Goal: Information Seeking & Learning: Learn about a topic

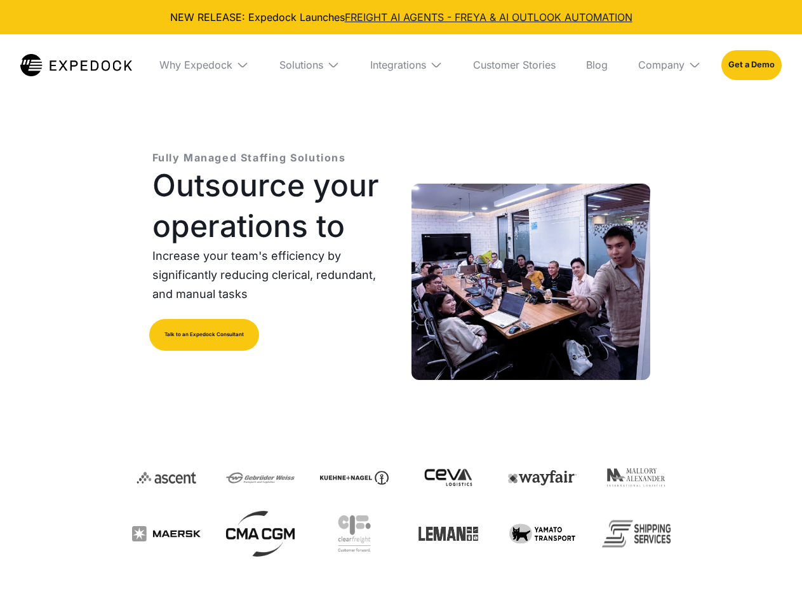
select select
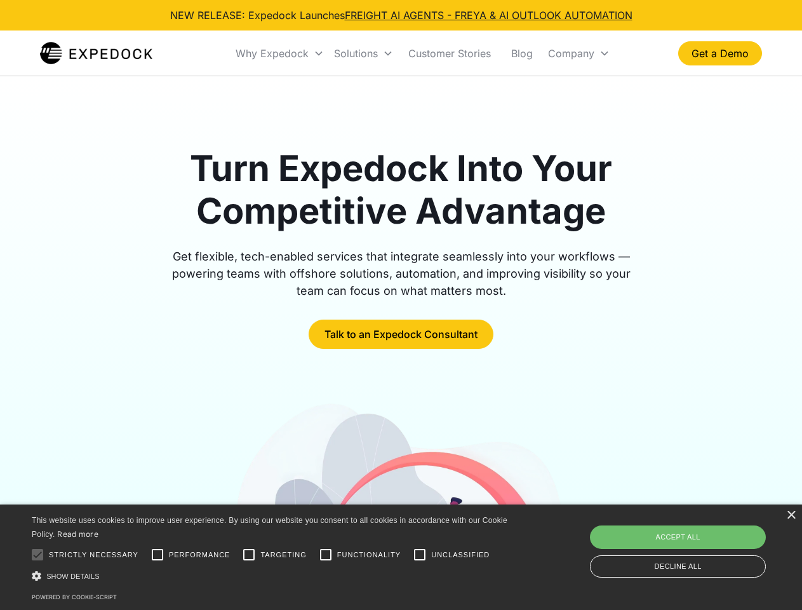
click at [280, 53] on div "Why Expedock" at bounding box center [272, 53] width 73 height 13
click at [363, 53] on div "Solutions" at bounding box center [356, 53] width 44 height 13
click at [579, 53] on div "Company" at bounding box center [571, 53] width 46 height 13
click at [37, 555] on div at bounding box center [37, 554] width 25 height 25
click at [158, 555] on input "Performance" at bounding box center [157, 554] width 25 height 25
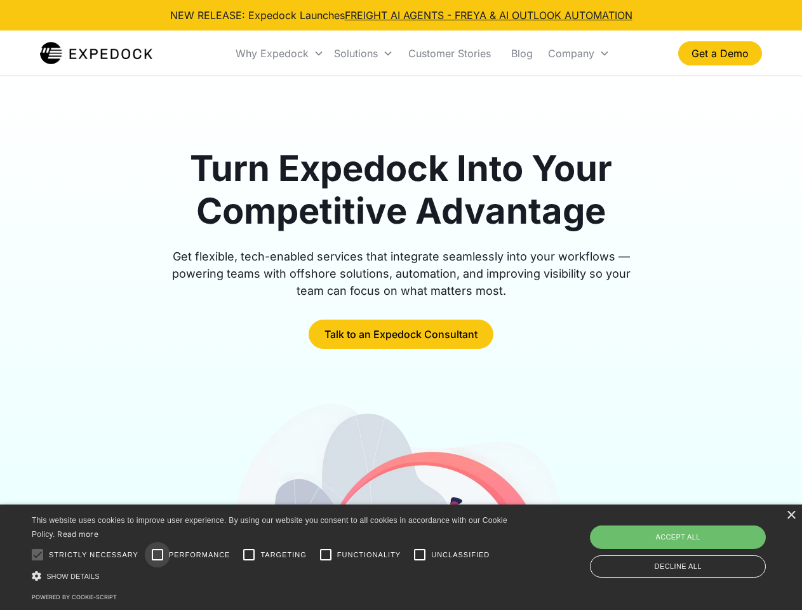
checkbox input "true"
click at [249, 555] on input "Targeting" at bounding box center [248, 554] width 25 height 25
checkbox input "true"
click at [326, 555] on input "Functionality" at bounding box center [325, 554] width 25 height 25
checkbox input "true"
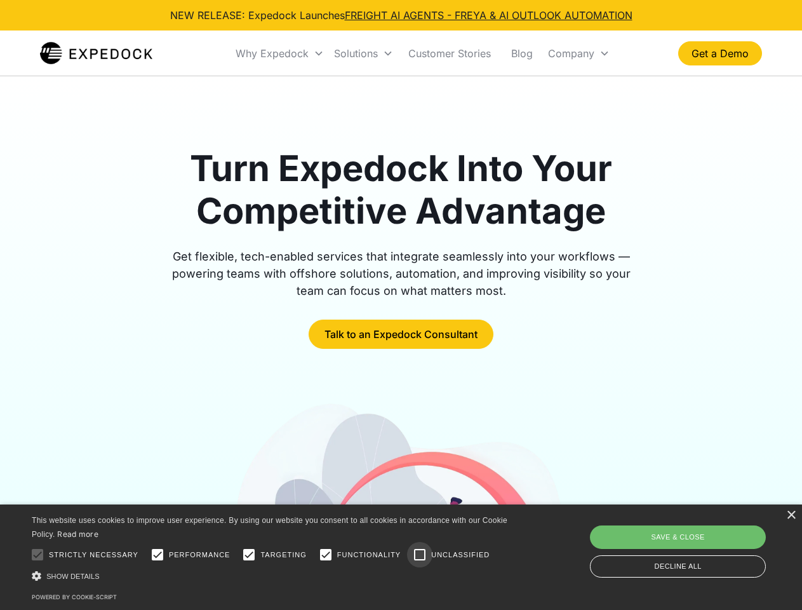
click at [420, 555] on input "Unclassified" at bounding box center [419, 554] width 25 height 25
checkbox input "true"
click at [272, 576] on div "Show details Hide details" at bounding box center [272, 575] width 480 height 13
